Goal: Book appointment/travel/reservation

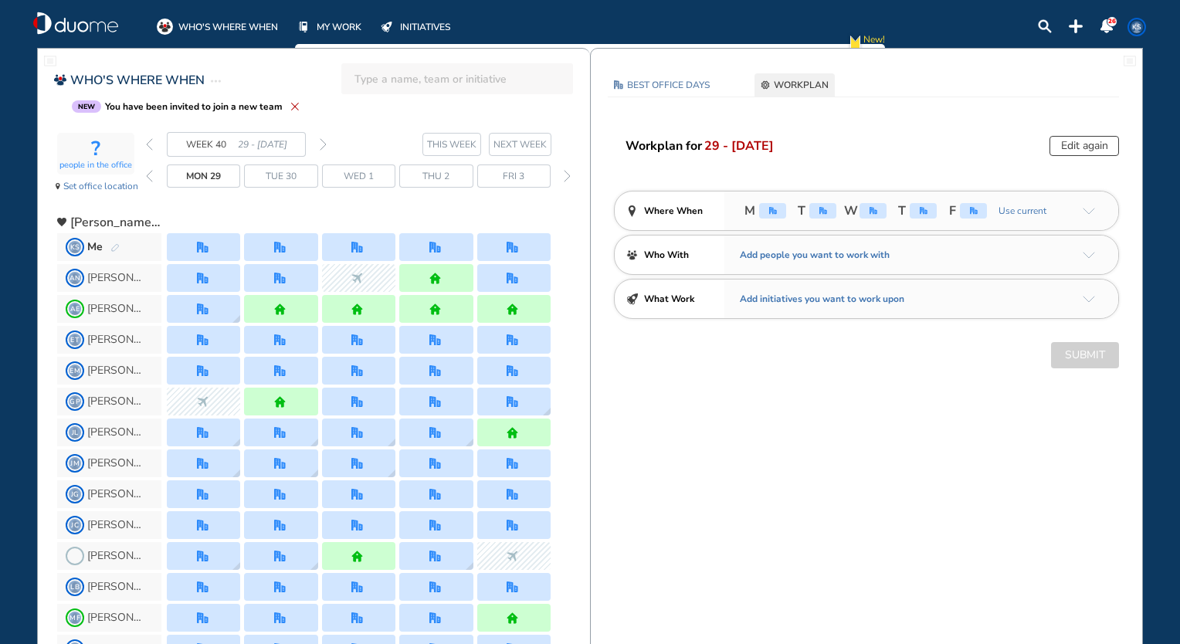
click at [522, 150] on span "NEXT WEEK" at bounding box center [520, 144] width 53 height 15
click at [570, 178] on img "forward day" at bounding box center [567, 176] width 7 height 12
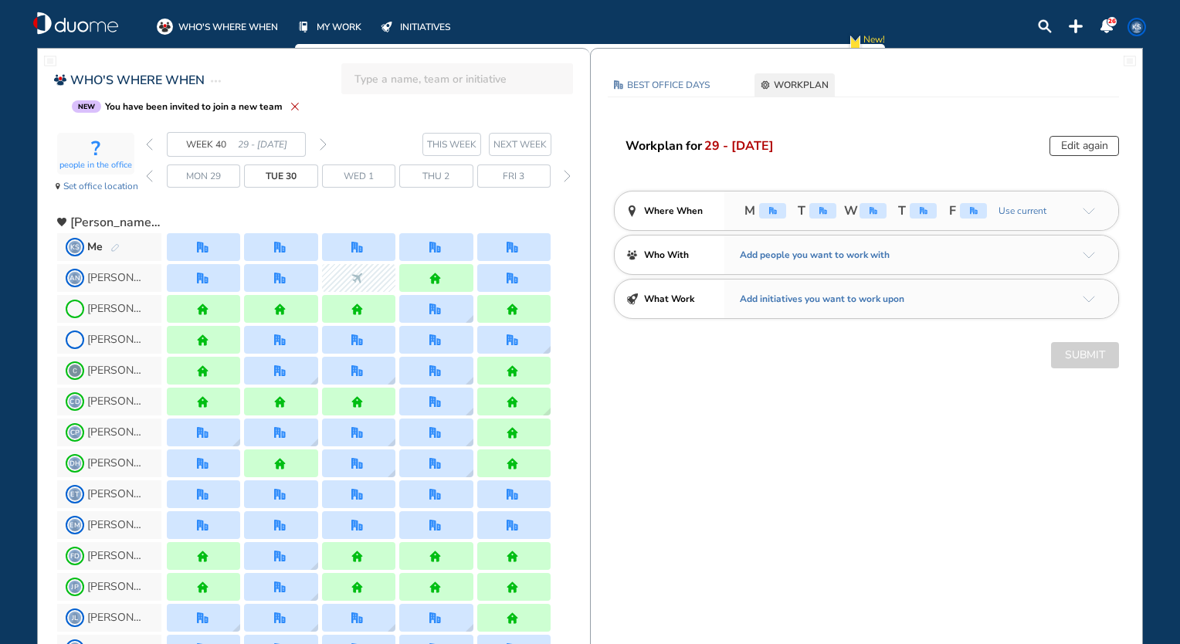
click at [565, 174] on img "forward day" at bounding box center [567, 176] width 7 height 12
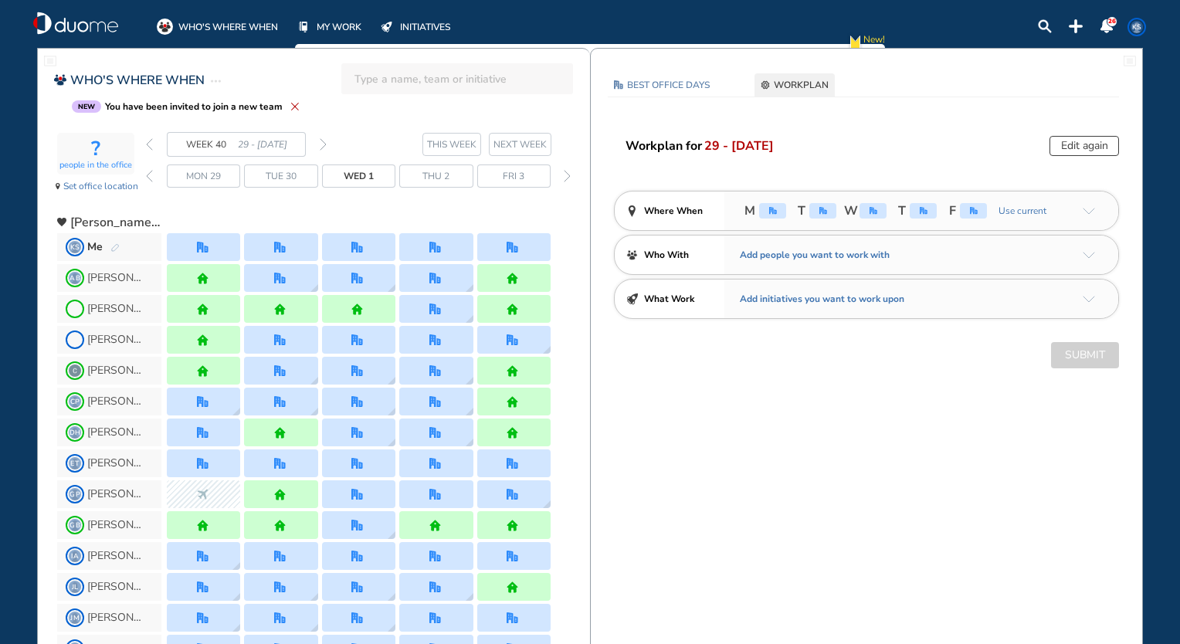
click at [565, 174] on img "forward day" at bounding box center [567, 176] width 7 height 12
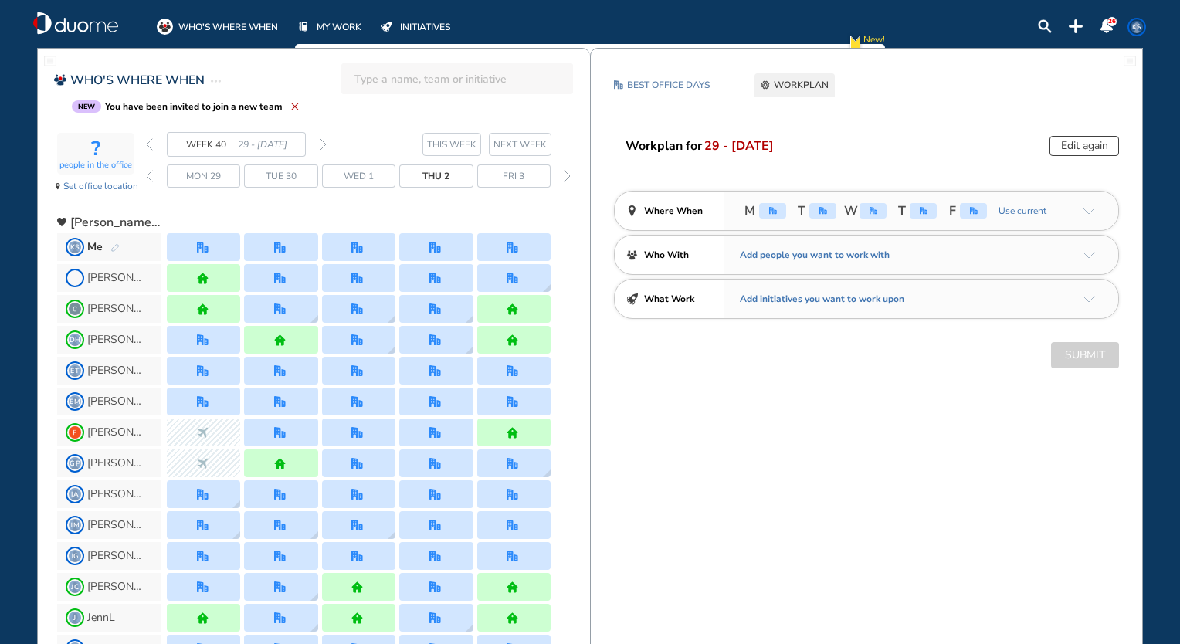
click at [565, 174] on img "forward day" at bounding box center [567, 176] width 7 height 12
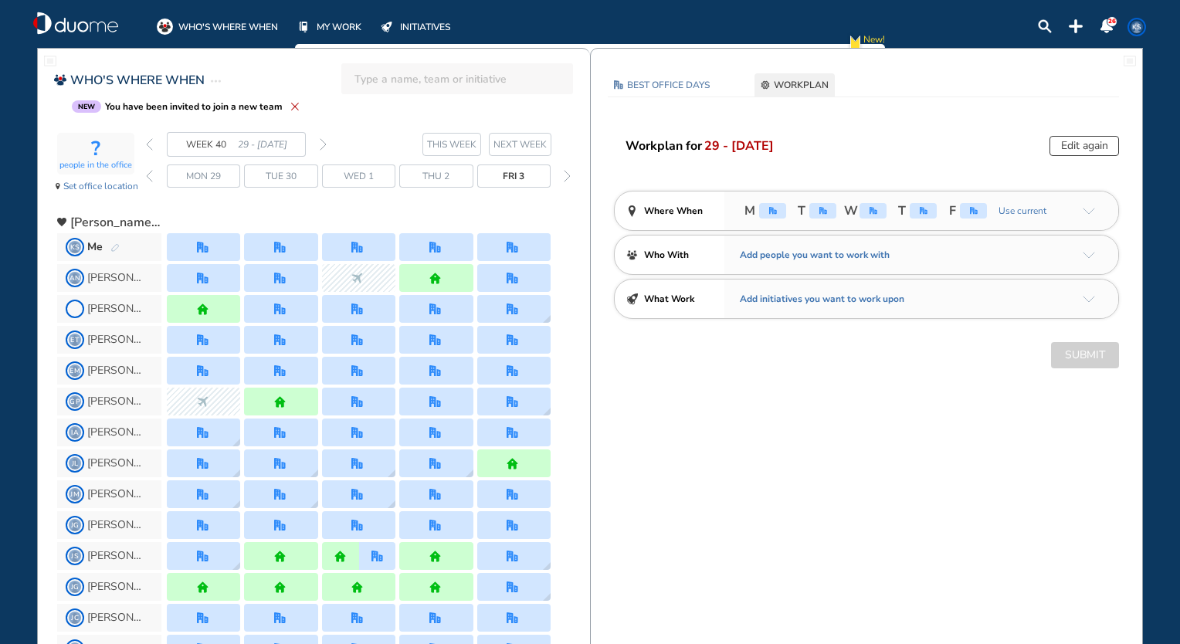
click at [565, 174] on img "forward day" at bounding box center [567, 176] width 7 height 12
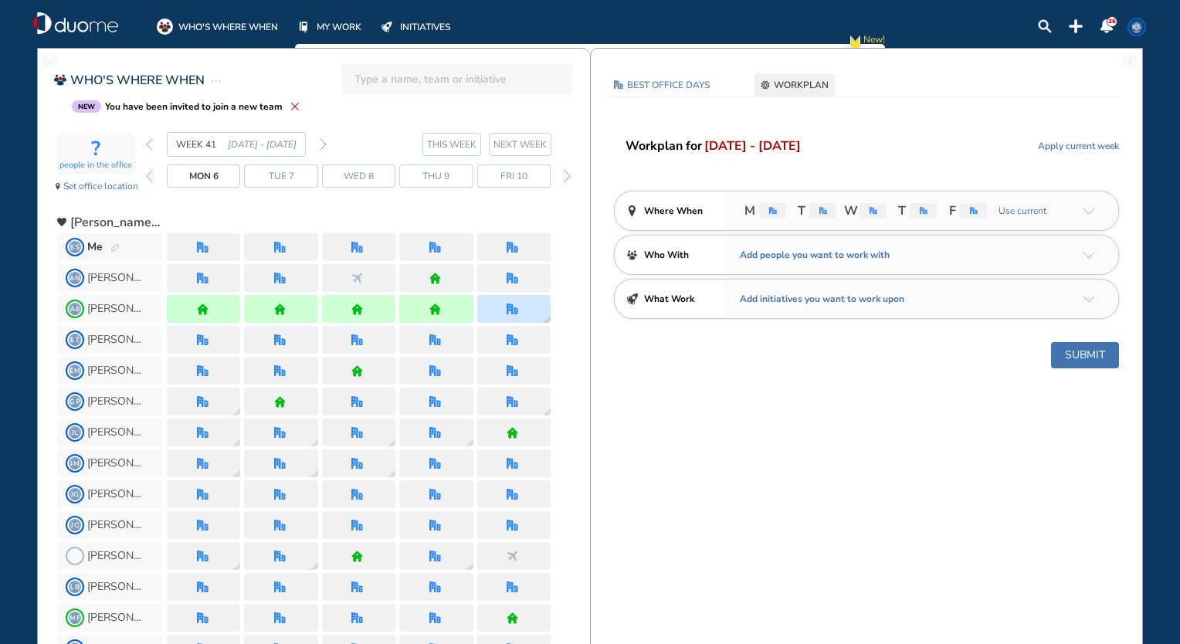
click at [1102, 348] on button "Submit" at bounding box center [1085, 355] width 68 height 26
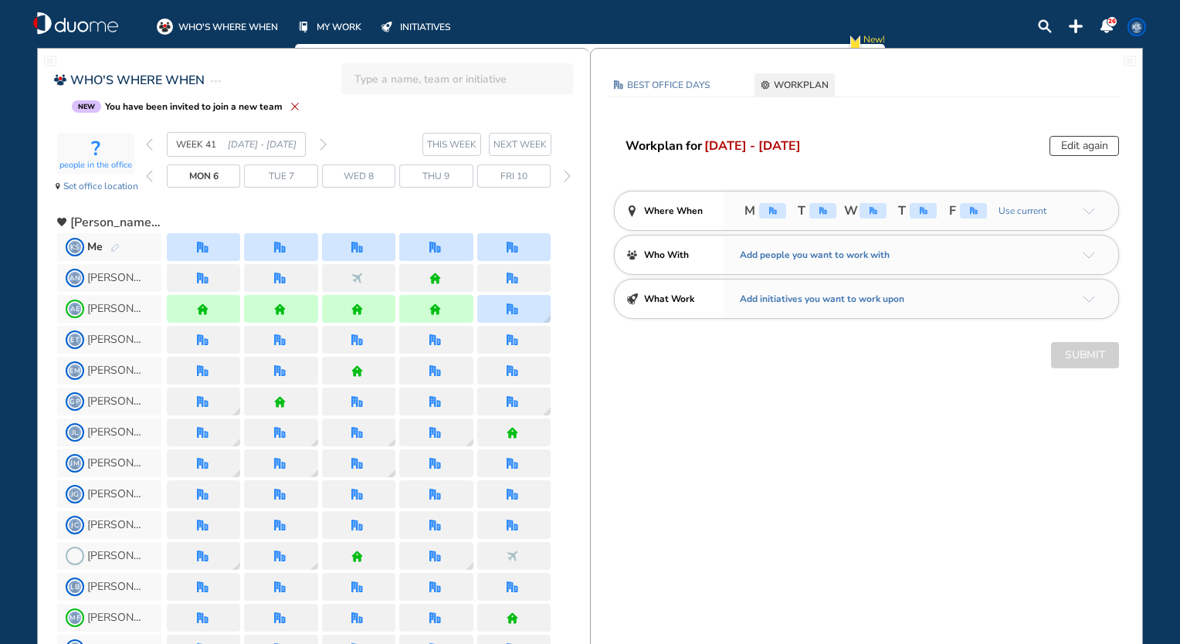
click at [568, 175] on img "forward day" at bounding box center [567, 176] width 7 height 12
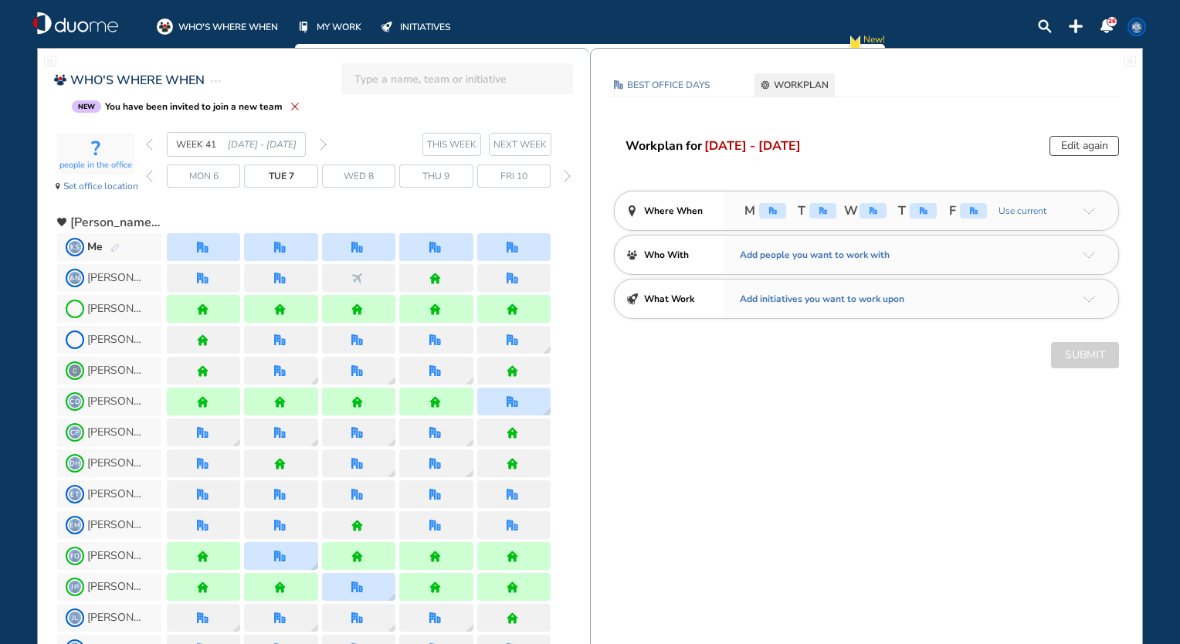
click at [568, 175] on img "forward day" at bounding box center [567, 176] width 7 height 12
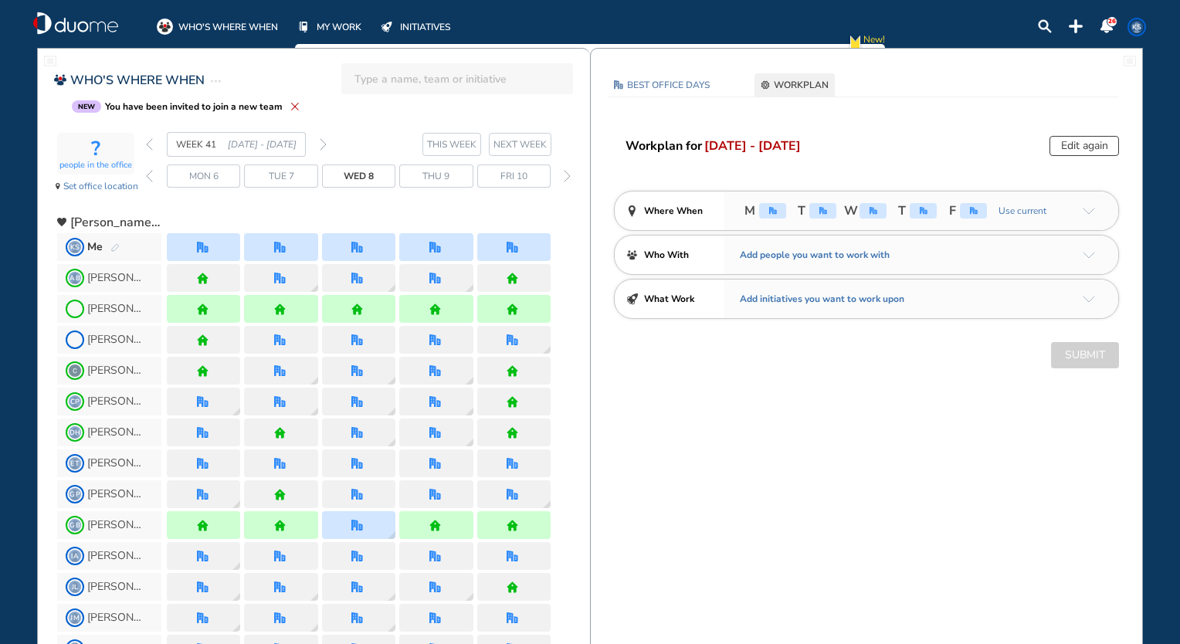
click at [568, 175] on img "forward day" at bounding box center [567, 176] width 7 height 12
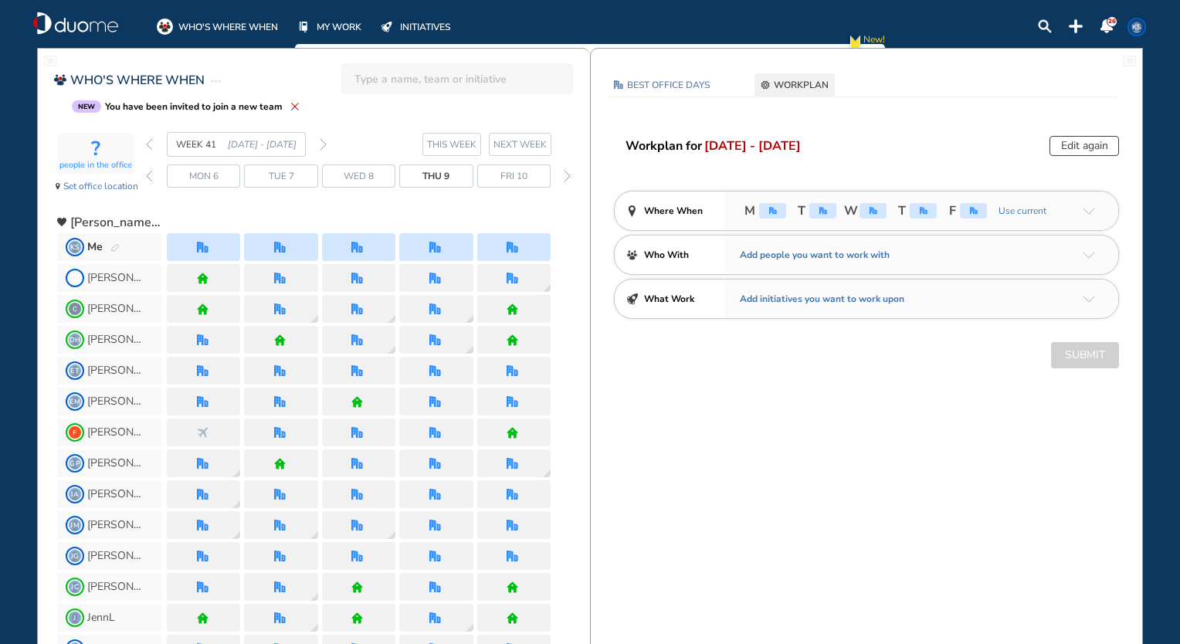
click at [568, 175] on img "forward day" at bounding box center [567, 176] width 7 height 12
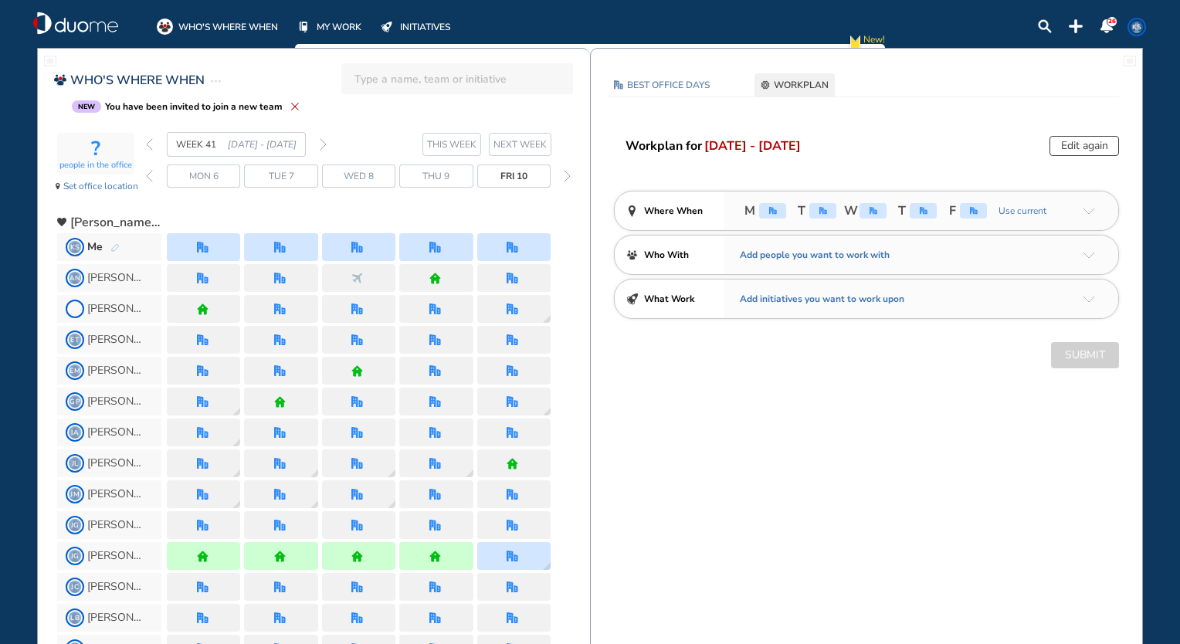
click at [568, 175] on img "forward day" at bounding box center [567, 176] width 7 height 12
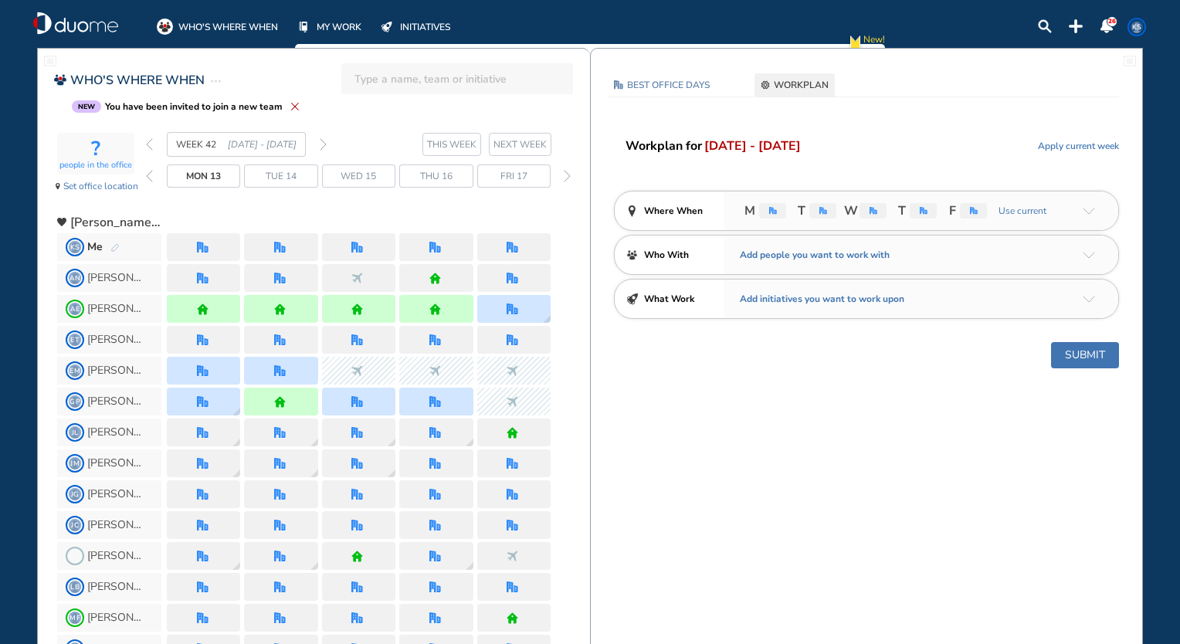
click at [1089, 351] on button "Submit" at bounding box center [1085, 355] width 68 height 26
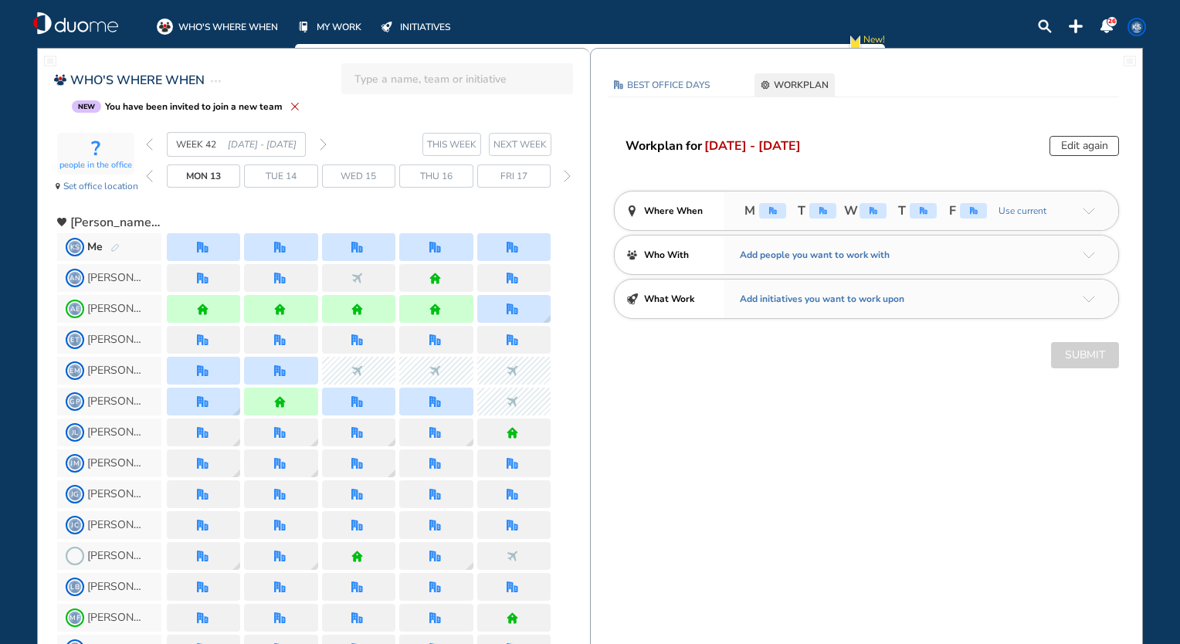
click at [565, 173] on img "forward day" at bounding box center [567, 176] width 7 height 12
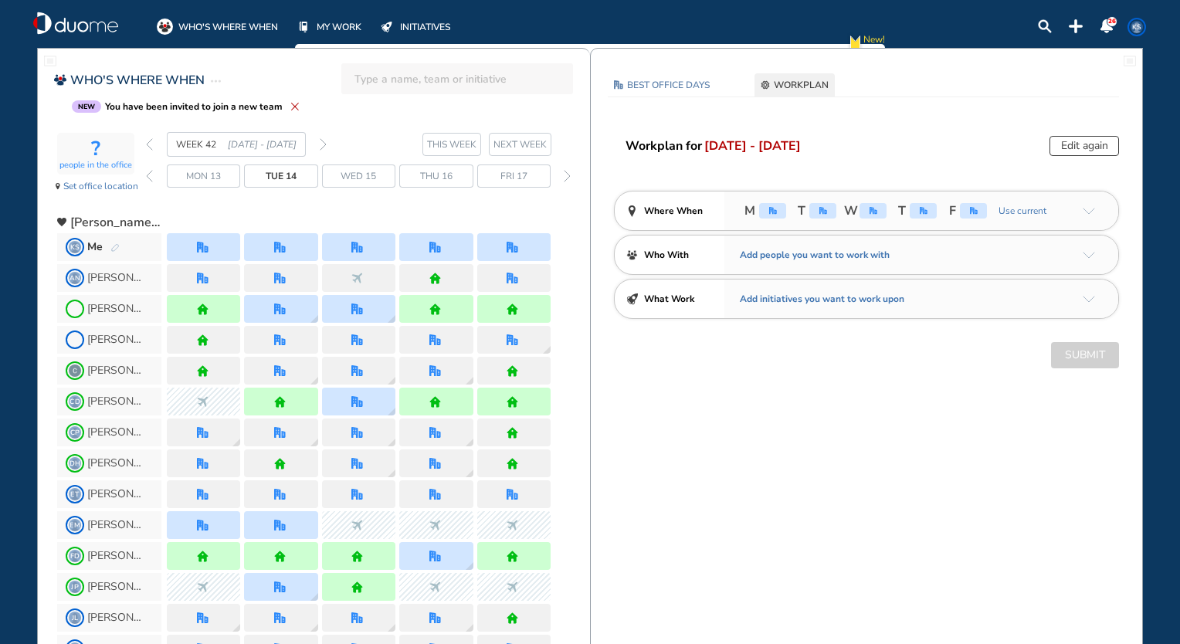
click at [565, 173] on img "forward day" at bounding box center [567, 176] width 7 height 12
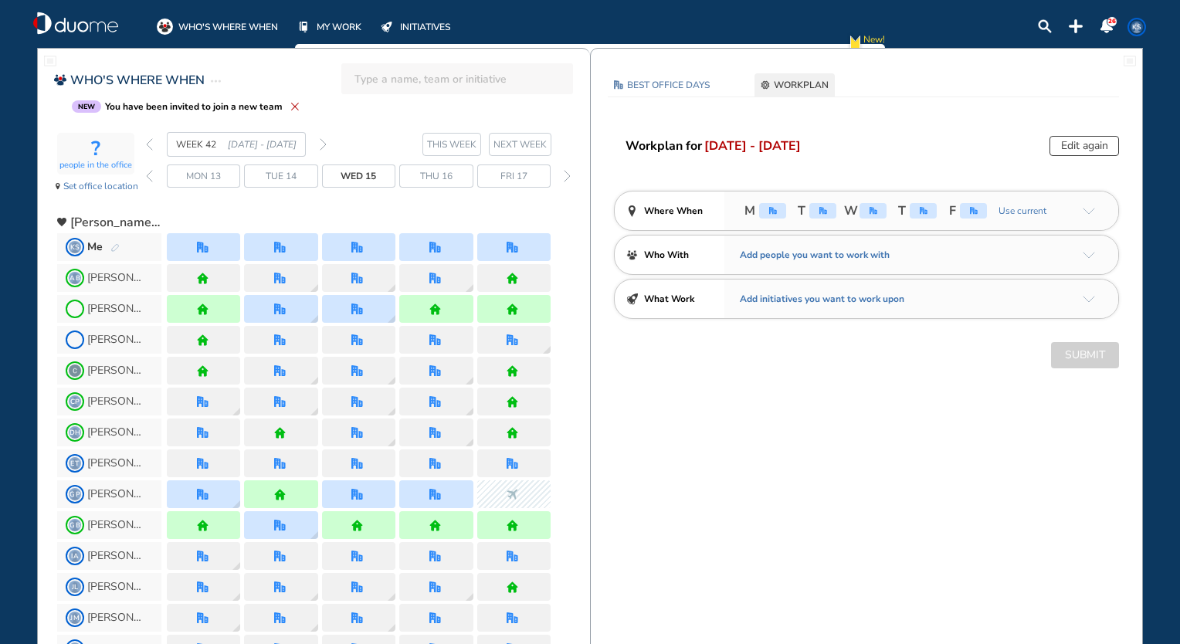
click at [565, 173] on img "forward day" at bounding box center [567, 176] width 7 height 12
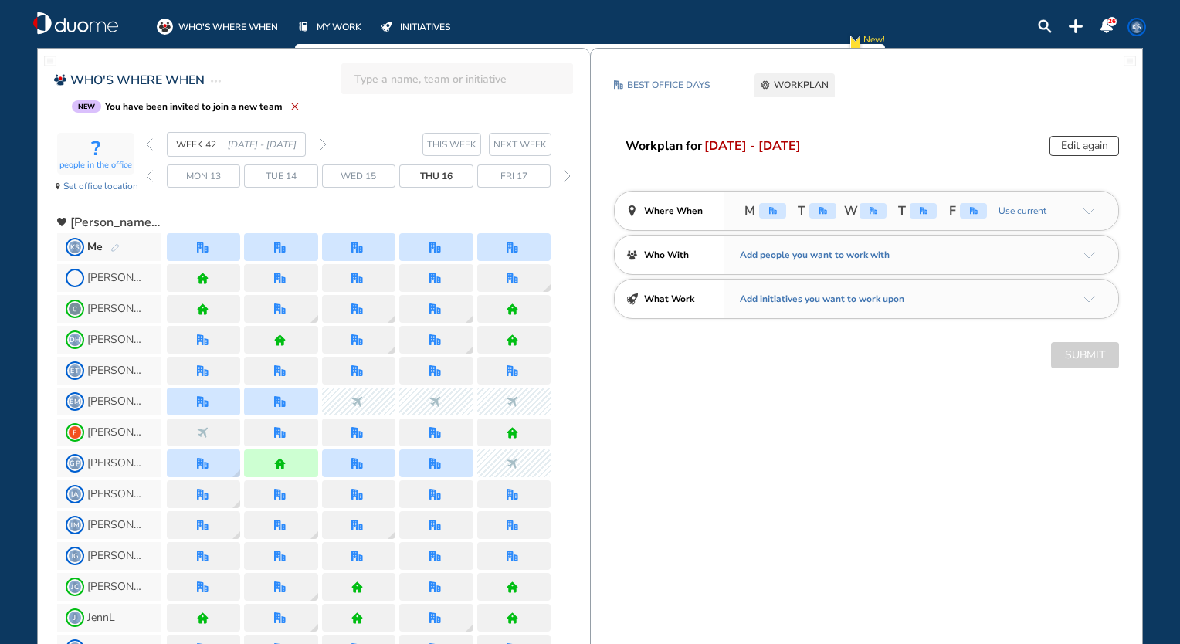
click at [565, 173] on img "forward day" at bounding box center [567, 176] width 7 height 12
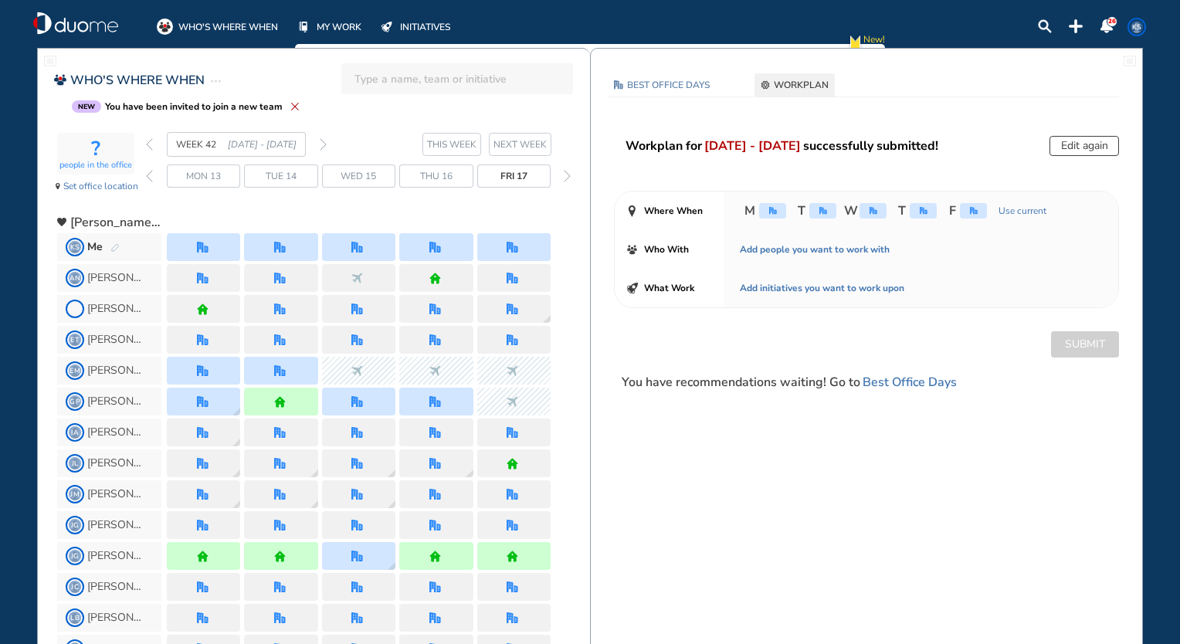
click at [151, 175] on img "back day" at bounding box center [149, 176] width 7 height 12
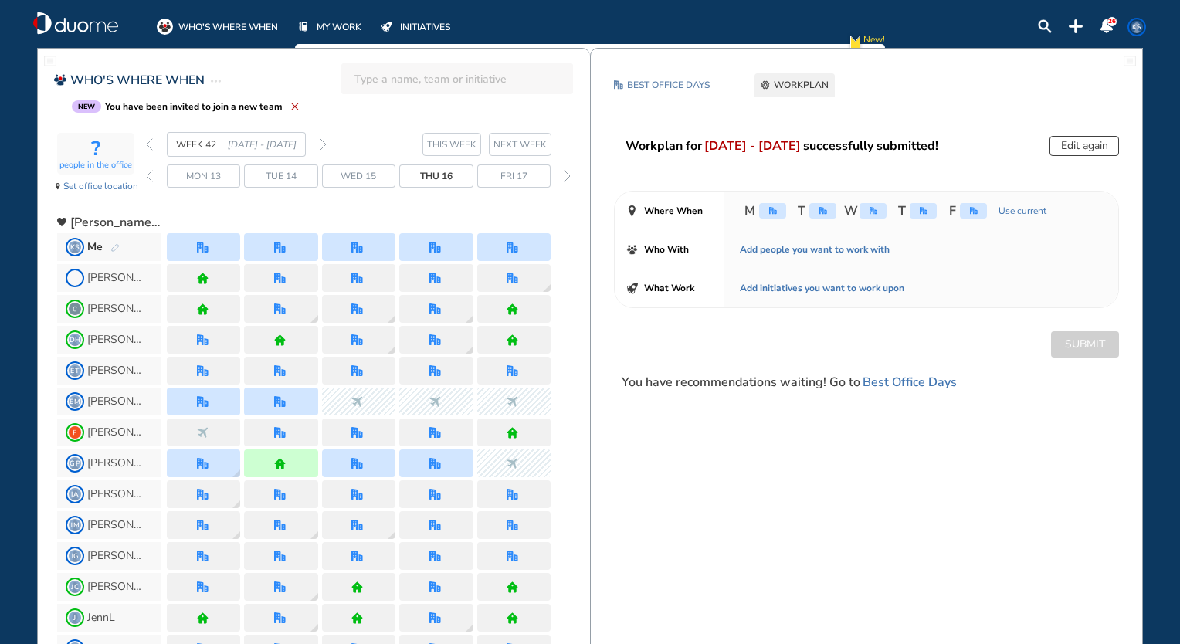
click at [564, 176] on img "forward day" at bounding box center [567, 176] width 7 height 12
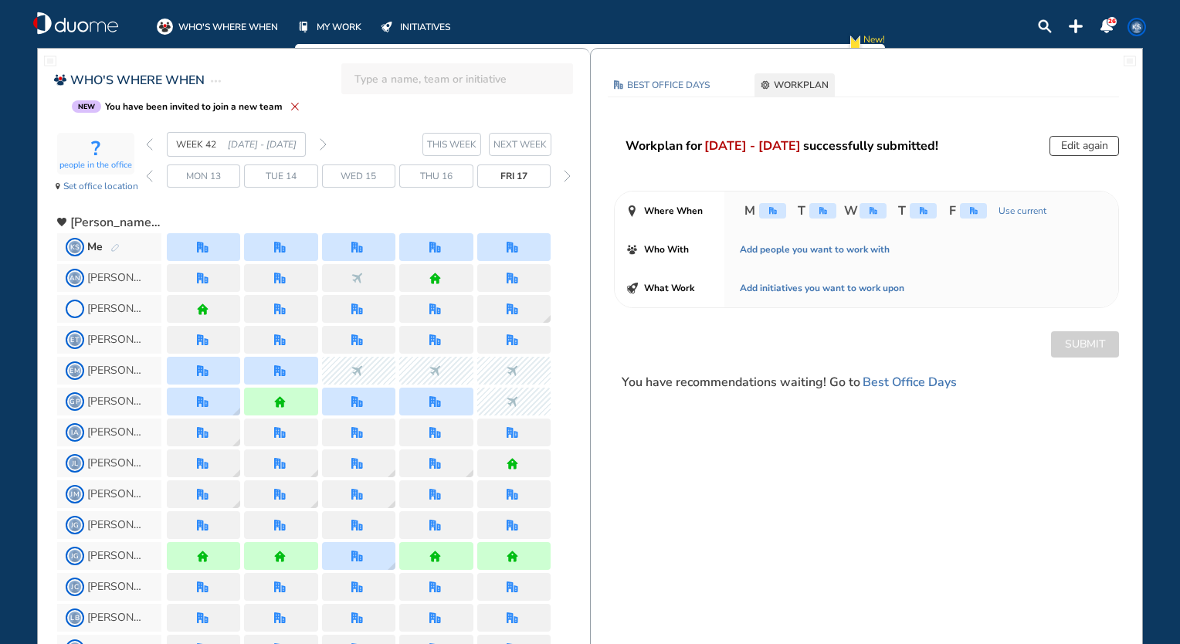
click at [564, 176] on img "forward day" at bounding box center [567, 176] width 7 height 12
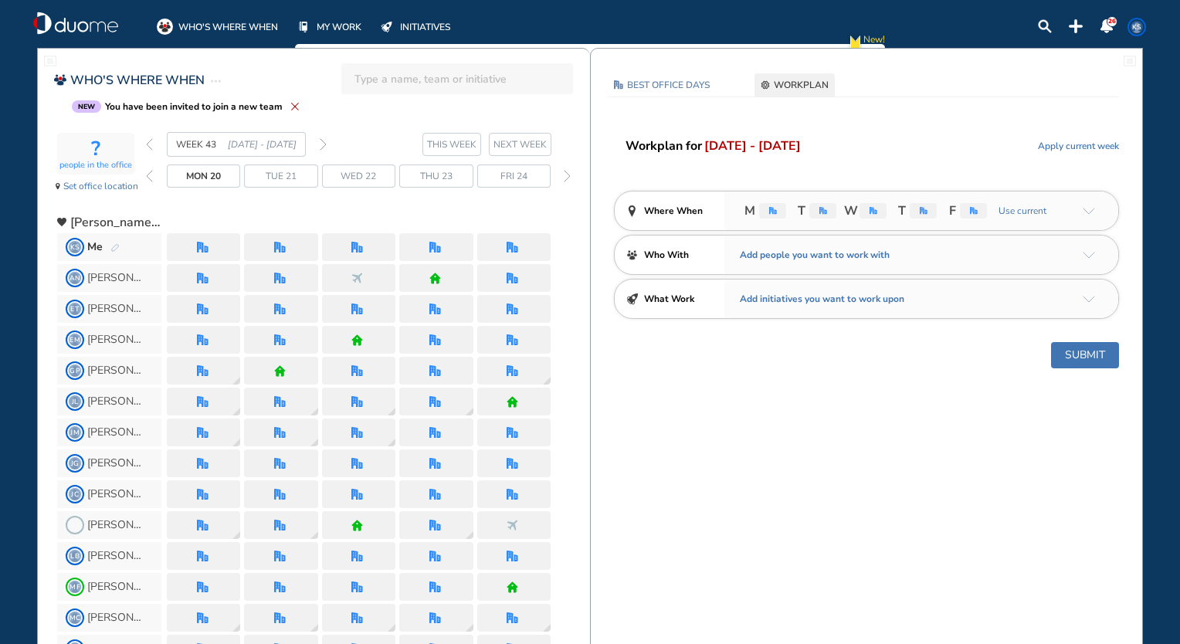
click at [1084, 360] on button "Submit" at bounding box center [1085, 355] width 68 height 26
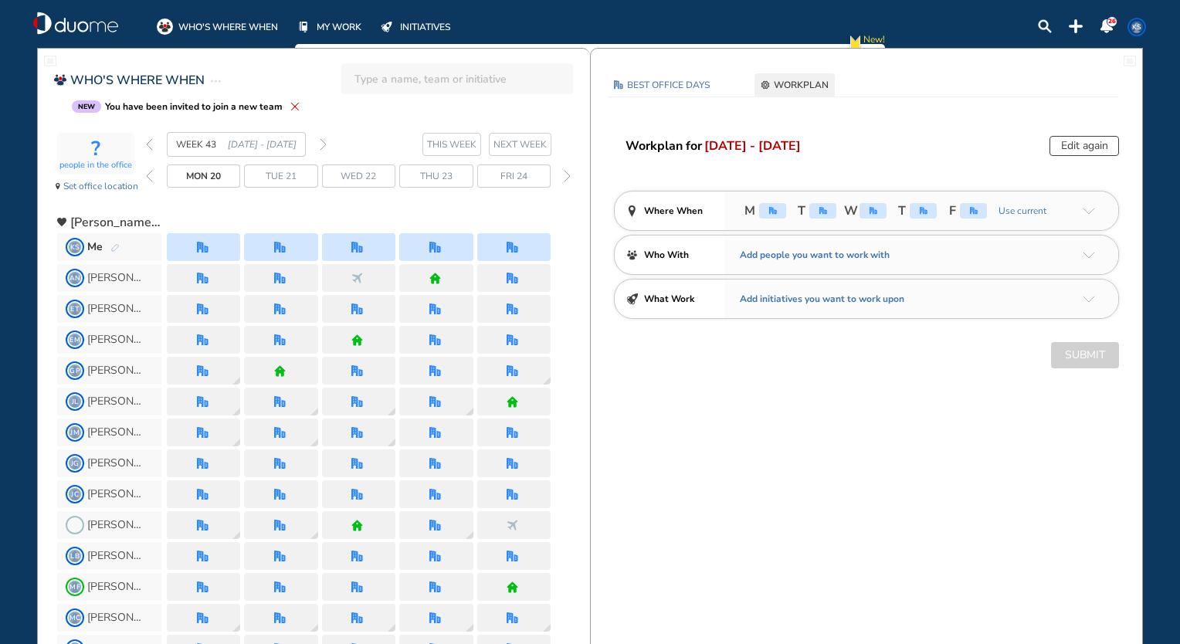
click at [565, 171] on img "forward day" at bounding box center [567, 176] width 7 height 12
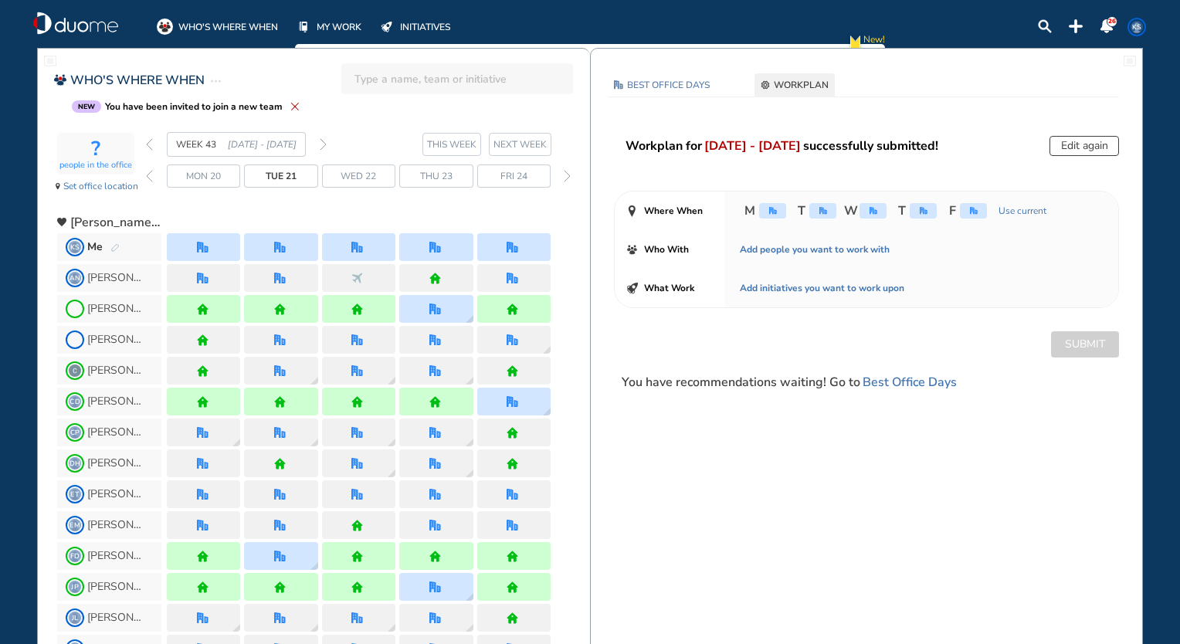
click at [576, 175] on div "WEEK 43 20 - 26 Oct' 25 THIS WEEK NEXT WEEK Mon 20 Tue 21 Wed 22 Thu 23 Fri 24" at bounding box center [368, 167] width 444 height 70
click at [564, 174] on img "forward day" at bounding box center [567, 176] width 7 height 12
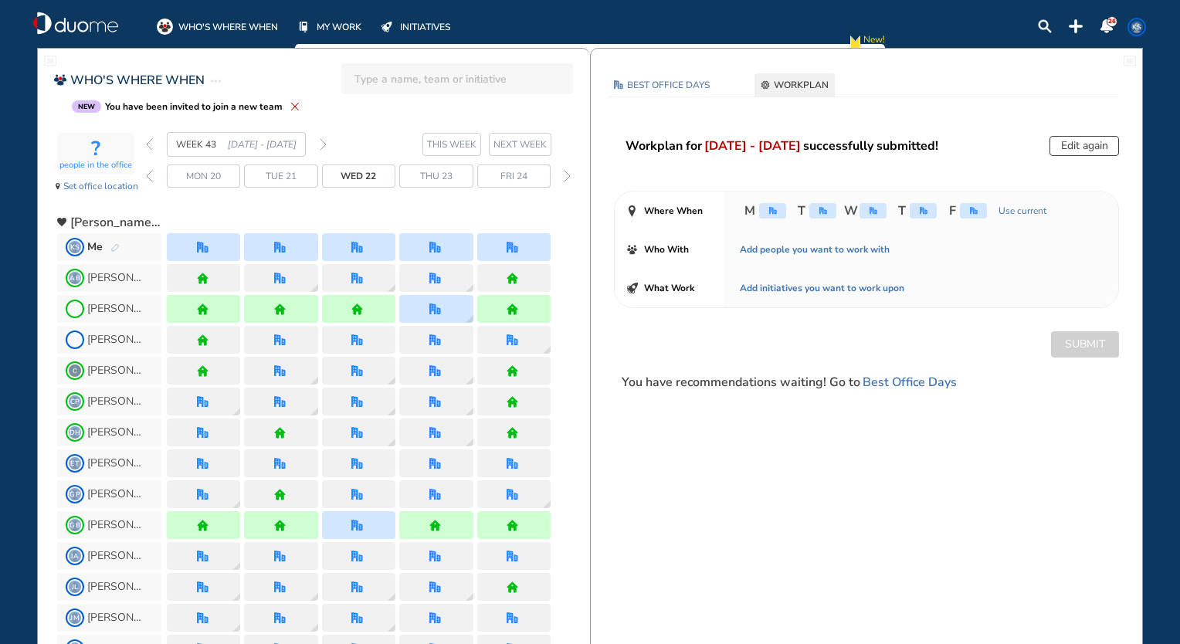
click at [564, 174] on img "forward day" at bounding box center [567, 176] width 7 height 12
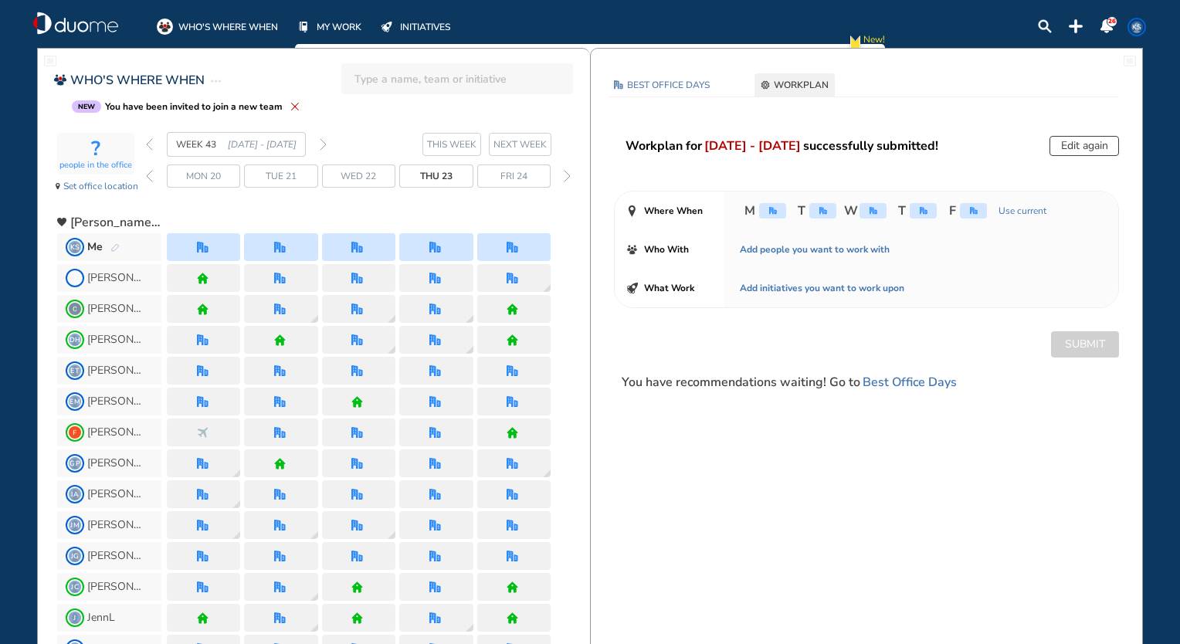
click at [564, 174] on img "forward day" at bounding box center [567, 176] width 7 height 12
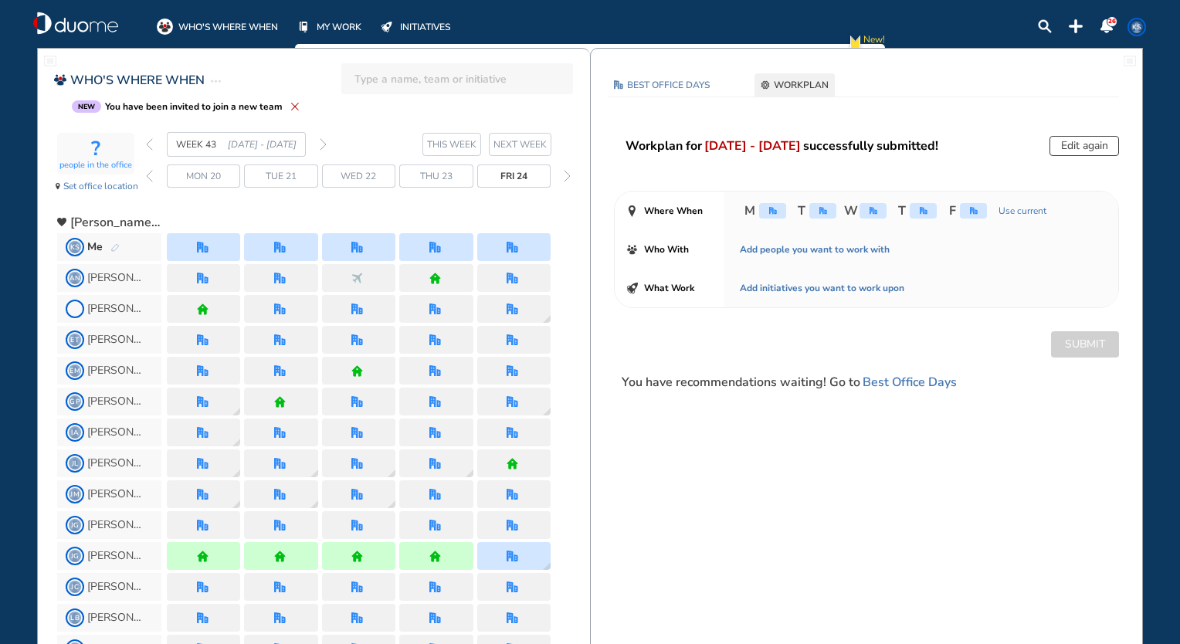
click at [564, 174] on img "forward day" at bounding box center [567, 176] width 7 height 12
